Goal: Entertainment & Leisure: Consume media (video, audio)

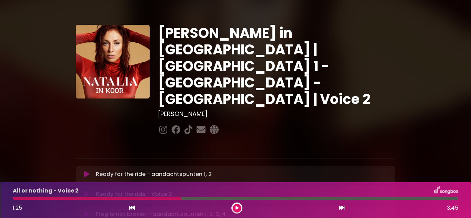
scroll to position [312, 0]
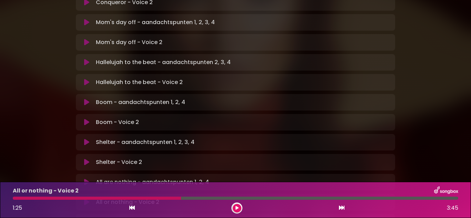
click at [75, 61] on div "[PERSON_NAME] in [GEOGRAPHIC_DATA] | [GEOGRAPHIC_DATA] 1 - [GEOGRAPHIC_DATA] - …" at bounding box center [235, 23] width 327 height 621
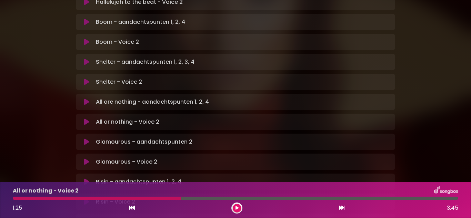
scroll to position [393, 0]
click at [86, 138] on icon at bounding box center [86, 141] width 5 height 7
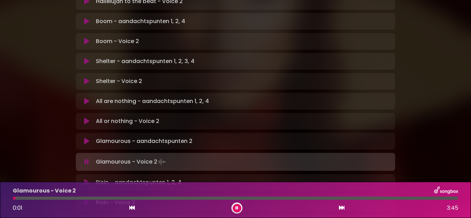
click at [87, 179] on icon at bounding box center [86, 182] width 5 height 7
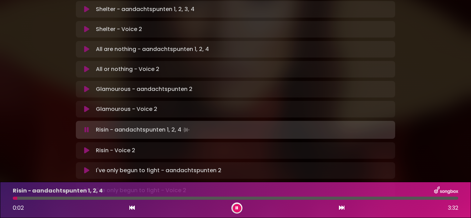
scroll to position [447, 0]
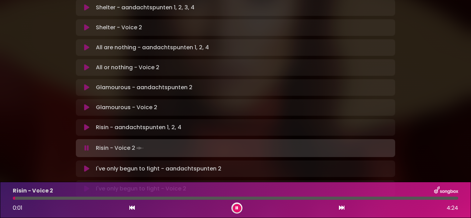
click at [88, 165] on icon at bounding box center [86, 168] width 5 height 7
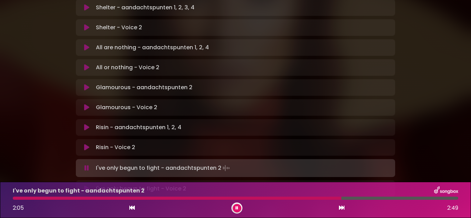
click at [246, 198] on div at bounding box center [177, 198] width 328 height 3
click at [173, 198] on div at bounding box center [172, 198] width 319 height 3
click at [173, 198] on div at bounding box center [132, 198] width 239 height 3
click at [236, 208] on icon at bounding box center [236, 208] width 3 height 4
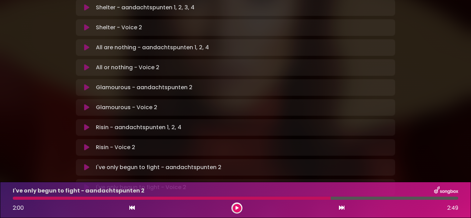
click at [236, 208] on icon at bounding box center [236, 208] width 3 height 4
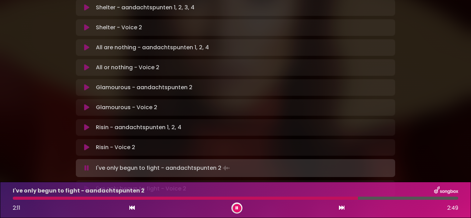
click at [236, 208] on icon at bounding box center [236, 208] width 3 height 4
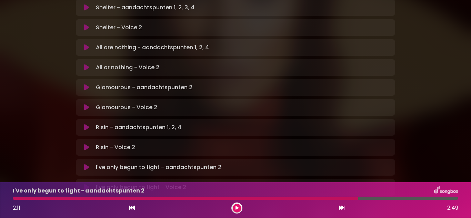
click at [236, 208] on icon at bounding box center [236, 208] width 3 height 4
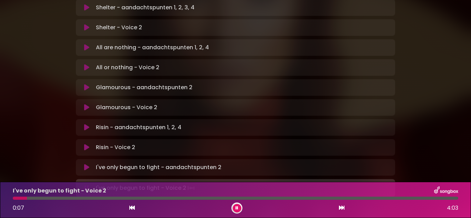
click at [89, 185] on button at bounding box center [86, 188] width 13 height 7
